Goal: Find specific fact: Find specific fact

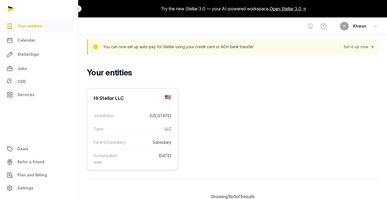
click at [149, 115] on dd "[US_STATE]" at bounding box center [149, 115] width 44 height 7
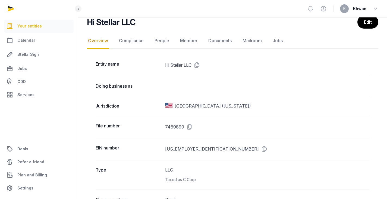
scroll to position [96, 0]
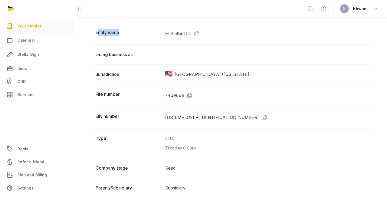
drag, startPoint x: 97, startPoint y: 32, endPoint x: 127, endPoint y: 33, distance: 29.9
click at [127, 33] on dt "Entity name" at bounding box center [128, 33] width 65 height 9
click at [112, 33] on dt "Entity name" at bounding box center [128, 33] width 65 height 9
drag, startPoint x: 98, startPoint y: 32, endPoint x: 90, endPoint y: 32, distance: 7.6
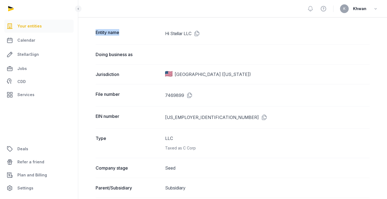
copy dt "Entity name"
click at [106, 54] on dt "Doing business as" at bounding box center [128, 54] width 65 height 7
click at [104, 74] on dt "Jurisdiction" at bounding box center [128, 74] width 65 height 7
copy dt "Jurisdiction"
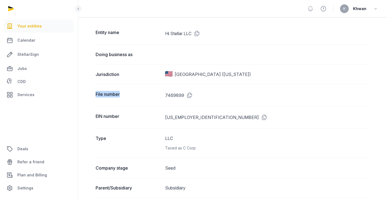
drag, startPoint x: 109, startPoint y: 93, endPoint x: 145, endPoint y: 94, distance: 35.6
click at [145, 94] on dt "File number" at bounding box center [128, 95] width 65 height 9
copy dt "File number"
click at [190, 94] on icon at bounding box center [188, 95] width 9 height 9
click at [198, 34] on icon at bounding box center [196, 33] width 9 height 9
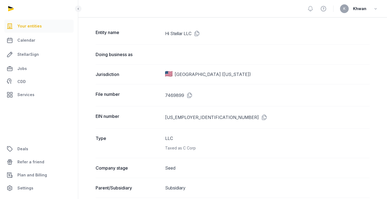
scroll to position [109, 0]
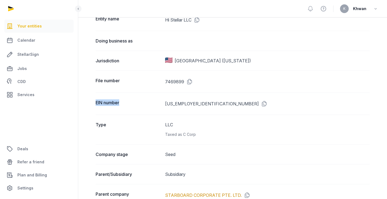
drag, startPoint x: 96, startPoint y: 103, endPoint x: 126, endPoint y: 103, distance: 29.9
click at [126, 103] on dt "EIN number" at bounding box center [128, 103] width 65 height 9
copy dt "EIN number"
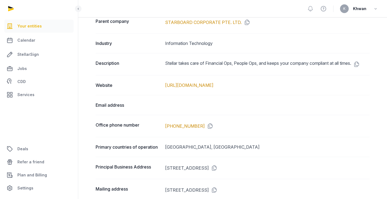
scroll to position [247, 0]
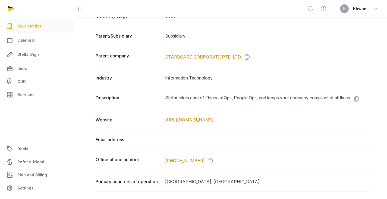
click at [114, 99] on dt "Description" at bounding box center [128, 98] width 65 height 9
copy dt "Description"
click at [360, 99] on icon at bounding box center [355, 98] width 9 height 9
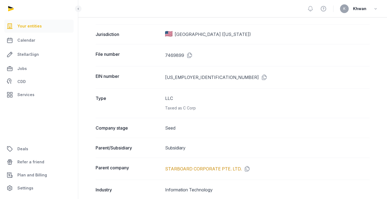
scroll to position [132, 0]
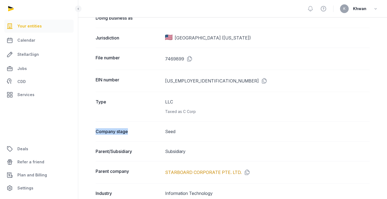
drag, startPoint x: 97, startPoint y: 130, endPoint x: 139, endPoint y: 133, distance: 42.4
click at [139, 133] on dt "Company stage" at bounding box center [128, 131] width 65 height 7
copy dt "Company stage"
click at [171, 132] on dd "Seed" at bounding box center [267, 131] width 205 height 7
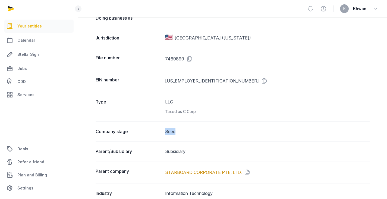
copy dd "Seed"
